Goal: Transaction & Acquisition: Purchase product/service

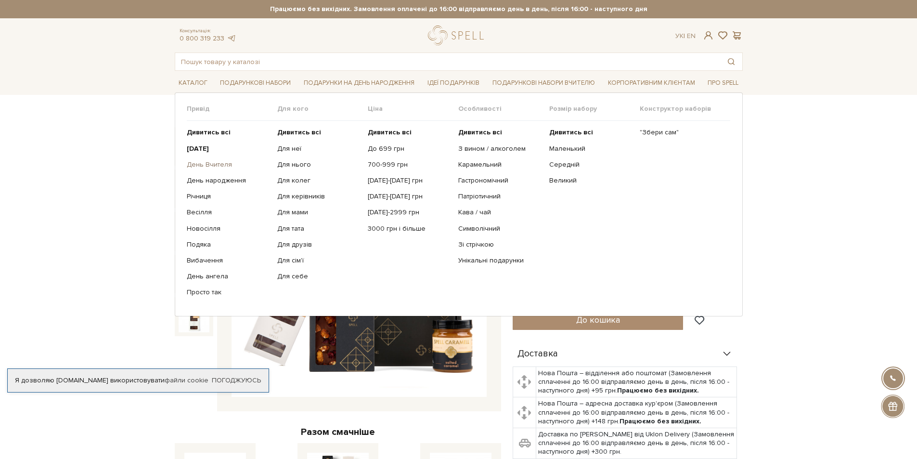
click at [218, 162] on link "День Вчителя" at bounding box center [228, 164] width 83 height 9
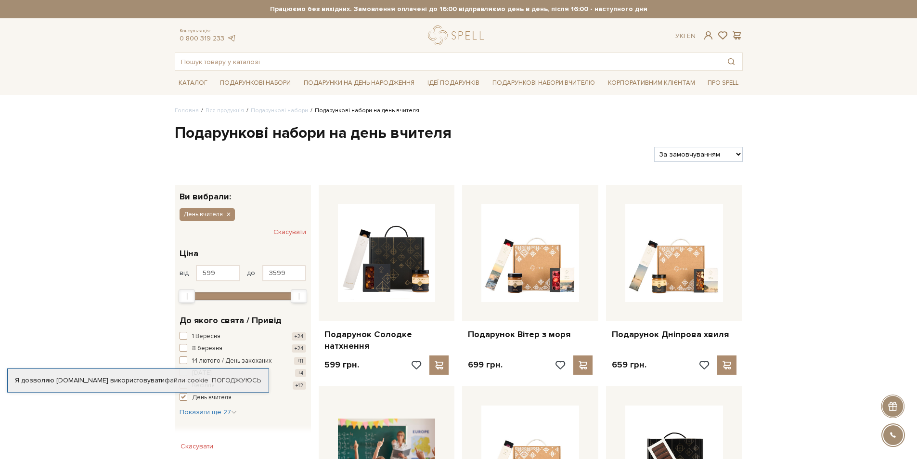
click at [701, 154] on select "За замовчуванням За Ціною (зростання) За Ціною (зменшення) Новинки За популярні…" at bounding box center [699, 154] width 88 height 15
select select "https://spellchocolate.com/our-productions/podarunkovi-box/den-vchitelja?sort=p…"
click at [655, 147] on select "За замовчуванням За Ціною (зростання) За Ціною (зменшення) Новинки За популярні…" at bounding box center [699, 154] width 88 height 15
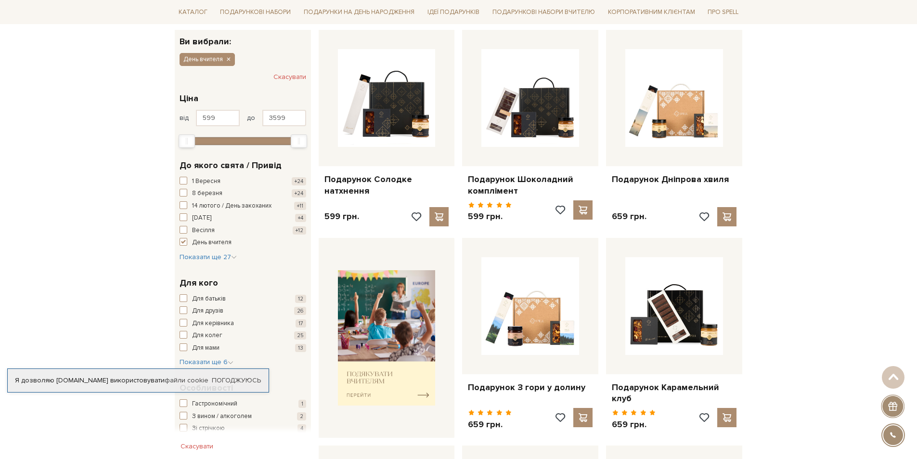
scroll to position [96, 0]
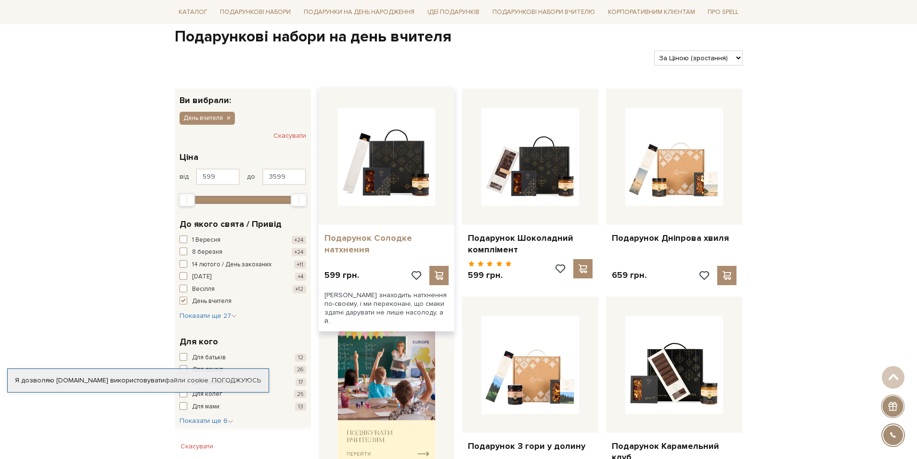
click at [346, 242] on link "Подарунок Солодке натхнення" at bounding box center [387, 244] width 125 height 23
